Goal: Task Accomplishment & Management: Use online tool/utility

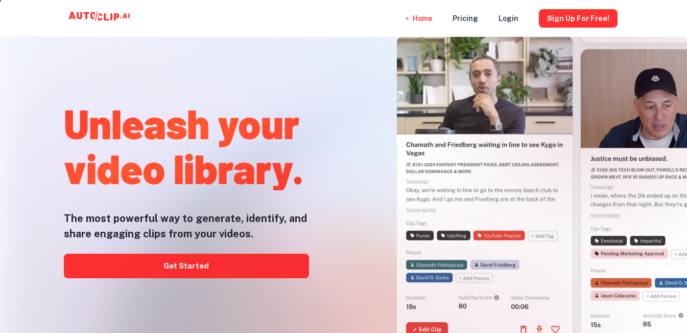
scroll to position [204, 0]
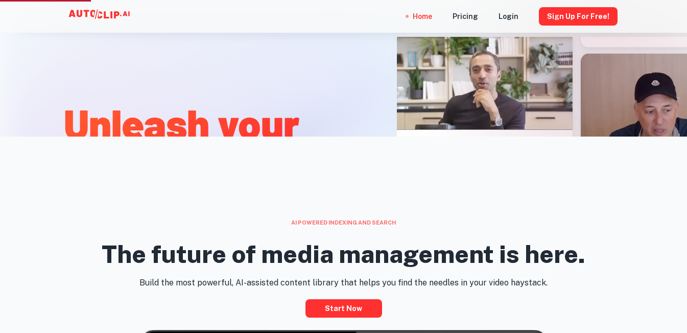
click at [315, 102] on div "Unleash your video library. The most powerful way to generate, identify, and sh…" at bounding box center [166, 125] width 315 height 333
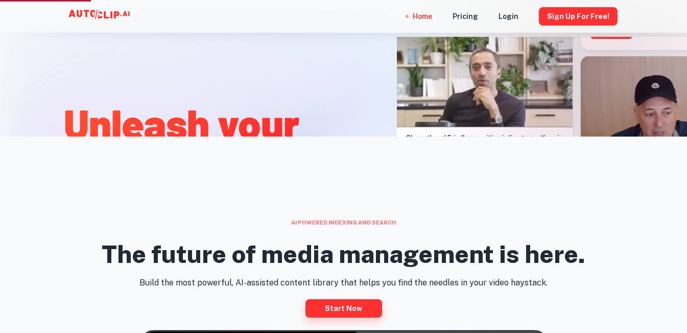
click at [321, 308] on link "Start now" at bounding box center [344, 308] width 77 height 18
